Goal: Task Accomplishment & Management: Use online tool/utility

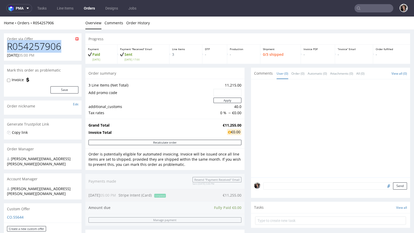
drag, startPoint x: 64, startPoint y: 49, endPoint x: 5, endPoint y: 49, distance: 59.0
click at [5, 49] on div "R054257906 18.08.2025 05:00 PM" at bounding box center [43, 50] width 78 height 19
copy h1 "R054257906"
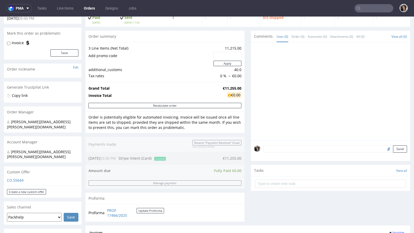
scroll to position [40, 0]
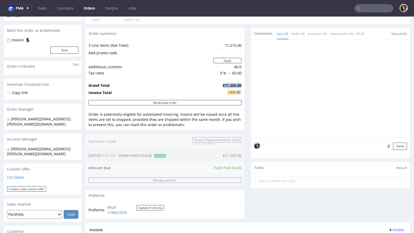
drag, startPoint x: 238, startPoint y: 84, endPoint x: 211, endPoint y: 84, distance: 27.4
click at [211, 84] on tr "Grand Total €11,255.00" at bounding box center [164, 85] width 153 height 6
copy tr "€11,255.00"
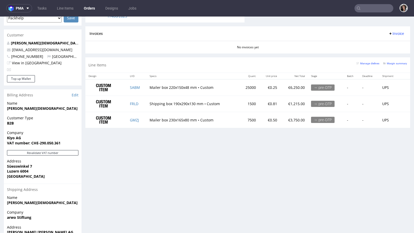
scroll to position [234, 0]
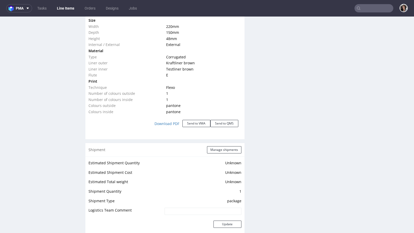
scroll to position [602, 0]
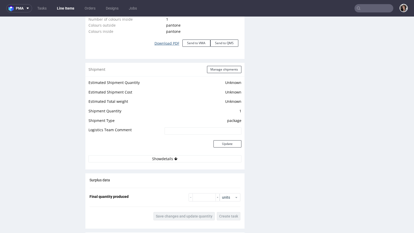
click at [171, 43] on link "Download PDF" at bounding box center [166, 43] width 31 height 11
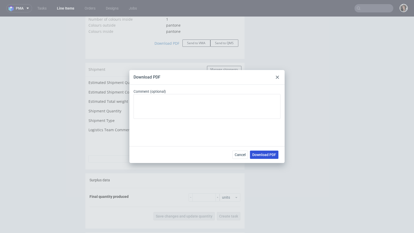
click at [259, 155] on span "Download PDF" at bounding box center [264, 155] width 24 height 4
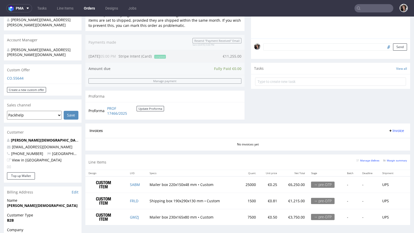
scroll to position [212, 0]
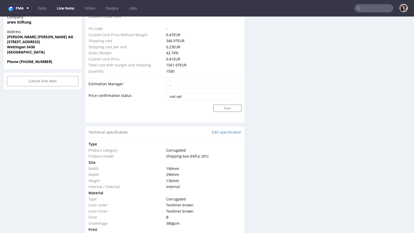
scroll to position [543, 0]
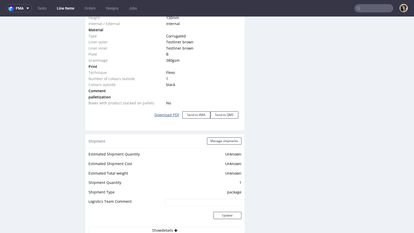
click at [171, 115] on link "Download PDF" at bounding box center [166, 114] width 31 height 11
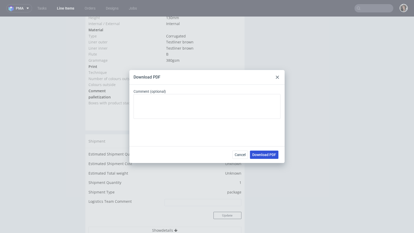
click at [261, 156] on span "Download PDF" at bounding box center [264, 155] width 24 height 4
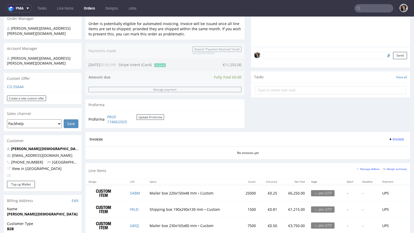
scroll to position [264, 0]
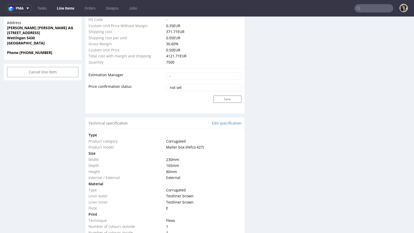
scroll to position [468, 0]
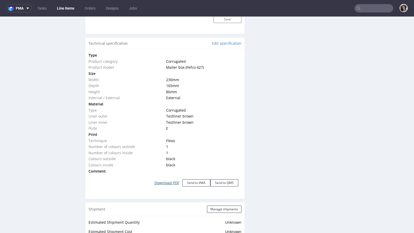
click at [164, 180] on link "Download PDF" at bounding box center [166, 182] width 31 height 11
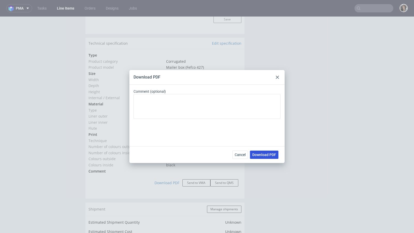
click at [265, 156] on span "Download PDF" at bounding box center [264, 155] width 24 height 4
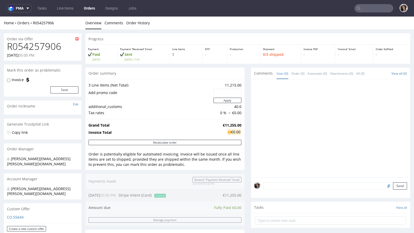
scroll to position [212, 0]
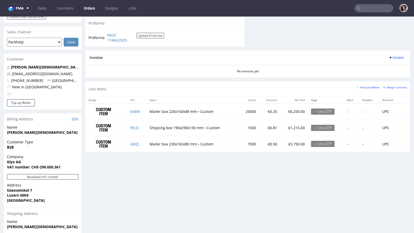
click at [111, 42] on td "PROF 17466/2025 Update Proforma" at bounding box center [135, 37] width 58 height 11
click at [113, 35] on link "PROF 17466/2025" at bounding box center [121, 38] width 29 height 10
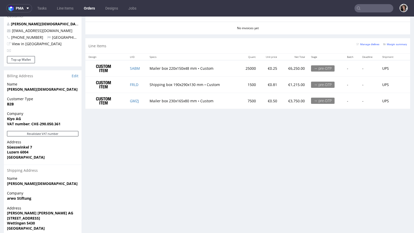
scroll to position [132, 0]
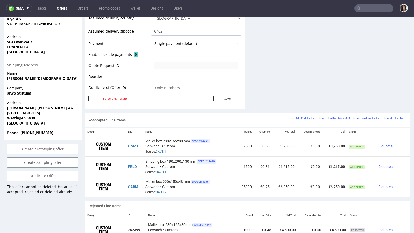
scroll to position [252, 0]
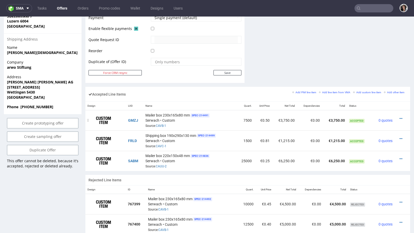
click at [396, 113] on td at bounding box center [402, 120] width 16 height 20
click at [399, 117] on icon at bounding box center [400, 119] width 3 height 4
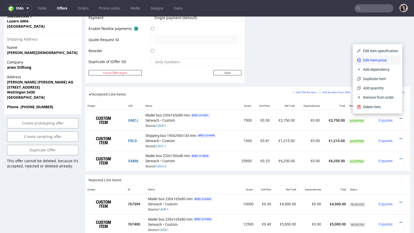
click at [369, 61] on span "Edit item price" at bounding box center [379, 60] width 37 height 5
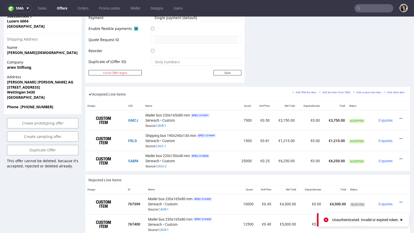
click at [401, 219] on icon at bounding box center [401, 220] width 5 height 4
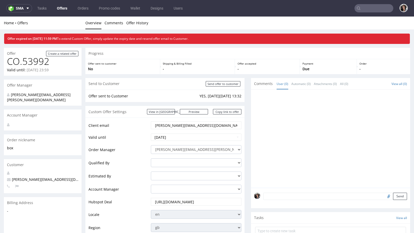
click at [365, 8] on input "text" at bounding box center [373, 8] width 39 height 8
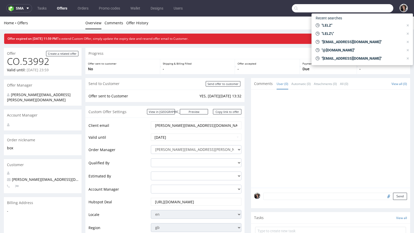
paste input "BKJW"
type input "BKJW"
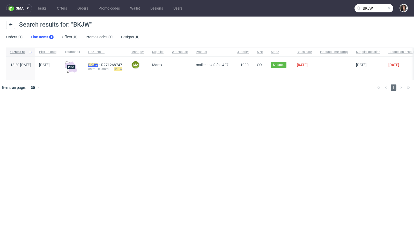
click at [98, 65] on mark "BKJW" at bounding box center [93, 65] width 10 height 4
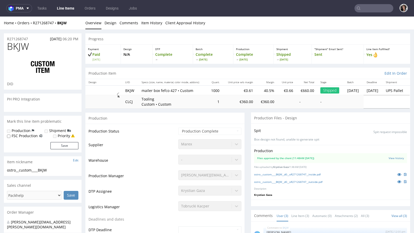
select select "in_progress"
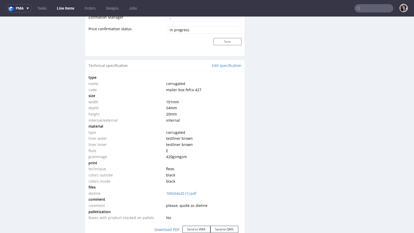
scroll to position [600, 0]
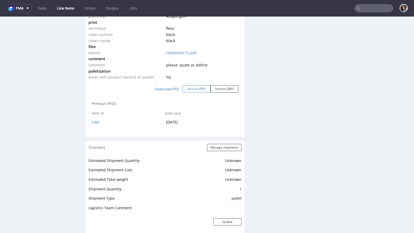
click at [195, 88] on button "Send to VMA" at bounding box center [196, 88] width 28 height 7
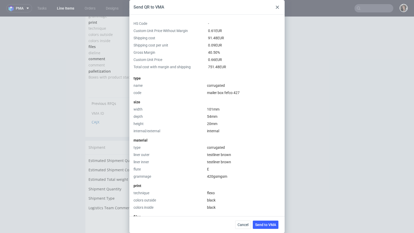
scroll to position [132, 0]
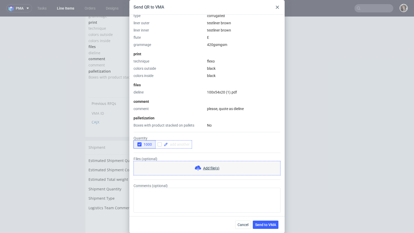
click at [182, 143] on span at bounding box center [179, 145] width 22 height 4
checkbox input "true"
click at [212, 144] on div "1000 10000" at bounding box center [206, 144] width 147 height 8
click at [266, 227] on span "Send to VMA" at bounding box center [265, 225] width 21 height 4
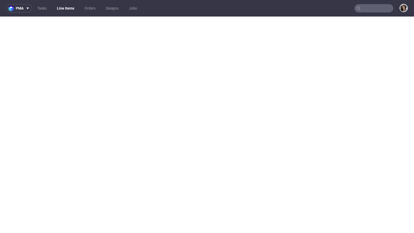
select select "in_progress"
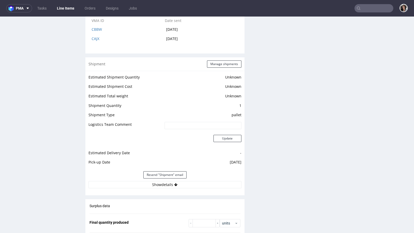
scroll to position [659, 0]
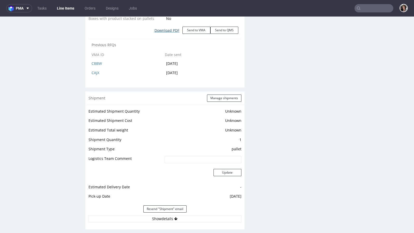
click at [170, 27] on link "Download PDF" at bounding box center [166, 30] width 31 height 11
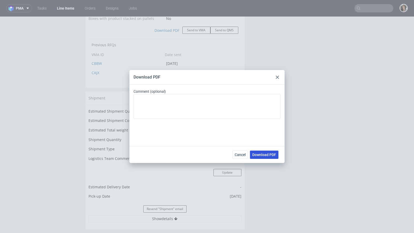
click at [264, 155] on span "Download PDF" at bounding box center [264, 155] width 24 height 4
click at [276, 77] on icon at bounding box center [277, 77] width 3 height 3
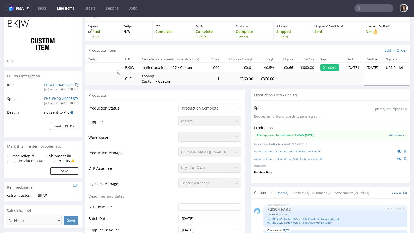
scroll to position [0, 0]
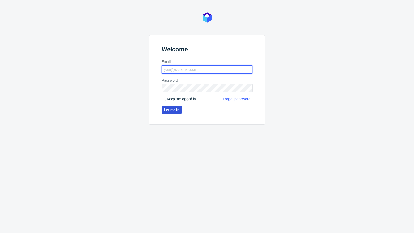
type input "[PERSON_NAME][EMAIL_ADDRESS][PERSON_NAME][DOMAIN_NAME]"
click at [171, 109] on span "Let me in" at bounding box center [171, 110] width 15 height 4
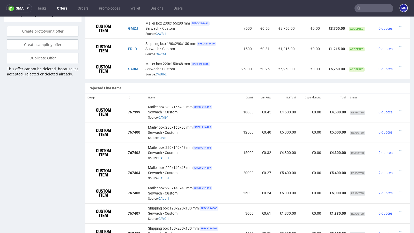
scroll to position [251, 0]
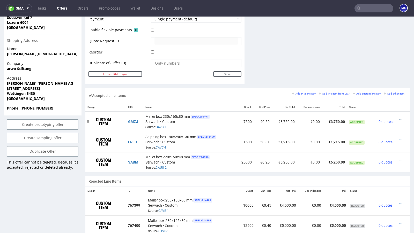
click at [399, 118] on icon at bounding box center [400, 120] width 3 height 4
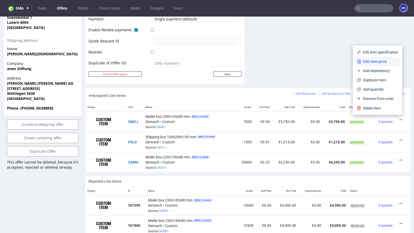
click at [373, 64] on span "Edit item price" at bounding box center [379, 61] width 37 height 5
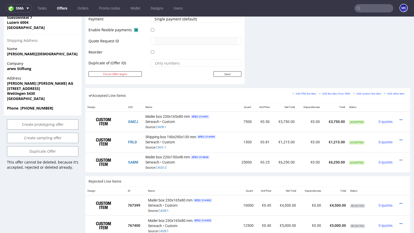
scroll to position [0, 0]
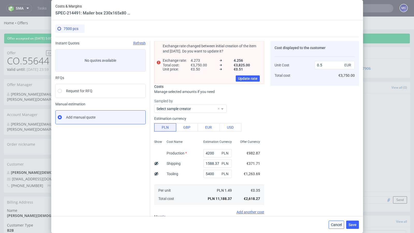
click at [339, 227] on span "Cancel" at bounding box center [336, 225] width 11 height 4
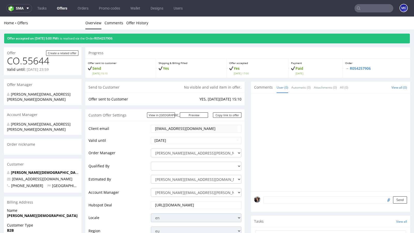
scroll to position [326, 0]
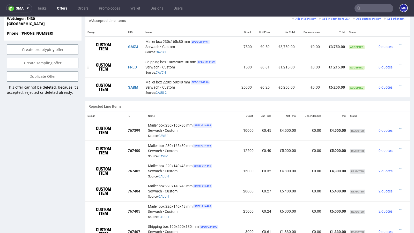
click at [399, 64] on icon at bounding box center [400, 65] width 3 height 4
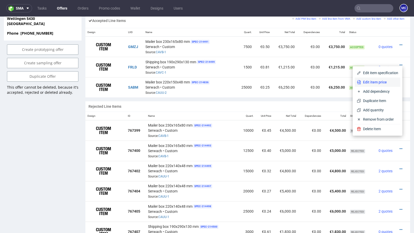
click at [370, 85] on span "Edit item price" at bounding box center [379, 82] width 37 height 5
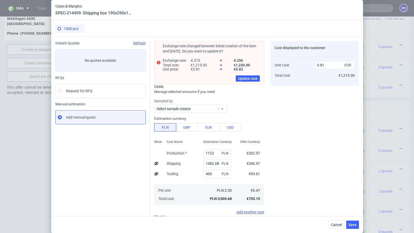
scroll to position [60, 0]
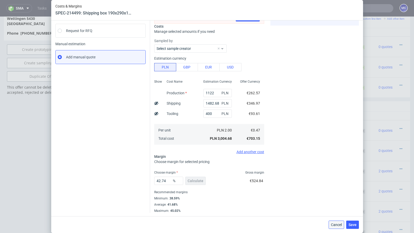
click at [335, 226] on span "Cancel" at bounding box center [336, 225] width 11 height 4
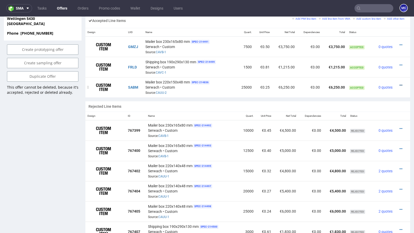
click at [399, 84] on icon at bounding box center [400, 86] width 3 height 4
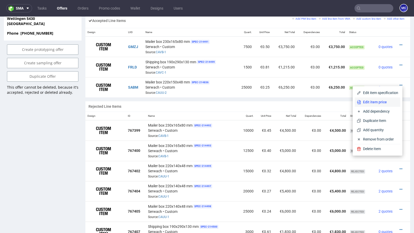
click at [374, 105] on li "Edit item price" at bounding box center [378, 101] width 46 height 9
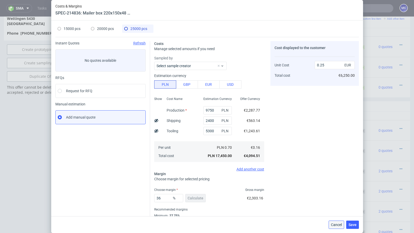
click at [336, 227] on span "Cancel" at bounding box center [336, 225] width 11 height 4
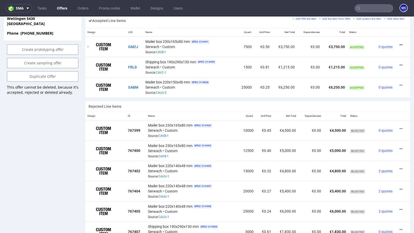
click at [399, 43] on icon at bounding box center [400, 45] width 3 height 4
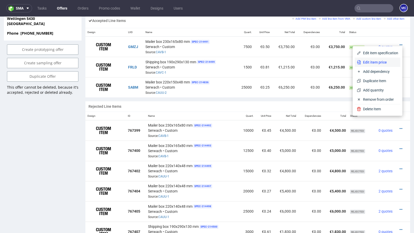
click at [376, 61] on span "Edit item price" at bounding box center [379, 62] width 37 height 5
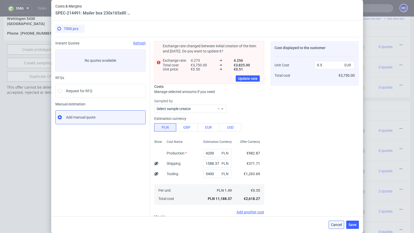
click at [333, 226] on span "Cancel" at bounding box center [336, 225] width 11 height 4
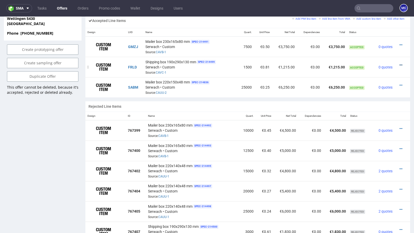
click at [399, 63] on icon at bounding box center [400, 65] width 3 height 4
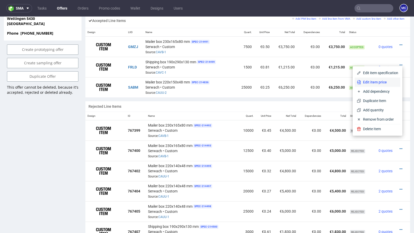
click at [363, 83] on span "Edit item price" at bounding box center [379, 82] width 37 height 5
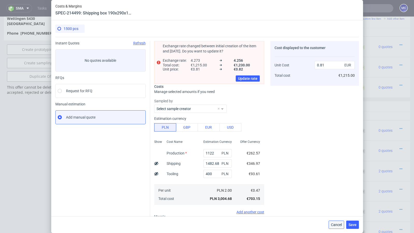
click at [333, 225] on span "Cancel" at bounding box center [336, 225] width 11 height 4
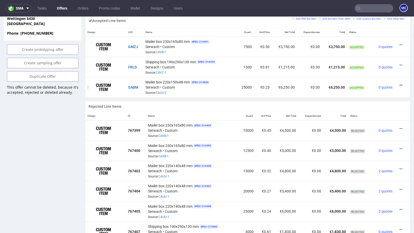
click at [399, 84] on icon at bounding box center [400, 86] width 3 height 4
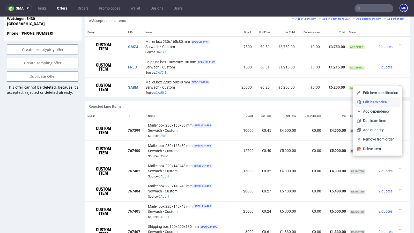
click at [371, 102] on span "Edit item price" at bounding box center [379, 102] width 37 height 5
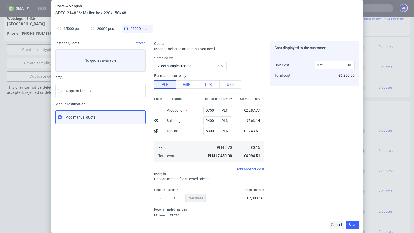
click at [333, 228] on button "Cancel" at bounding box center [336, 225] width 16 height 8
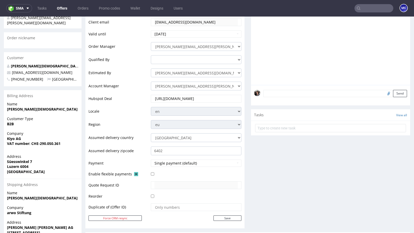
scroll to position [0, 0]
